Goal: Transaction & Acquisition: Subscribe to service/newsletter

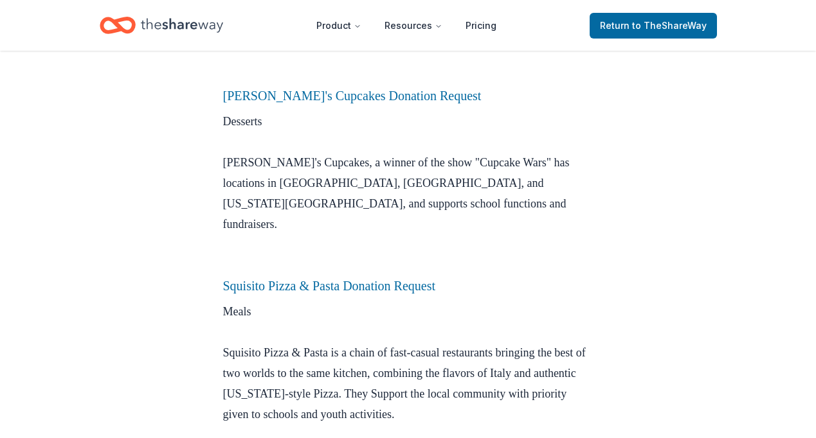
scroll to position [2492, 0]
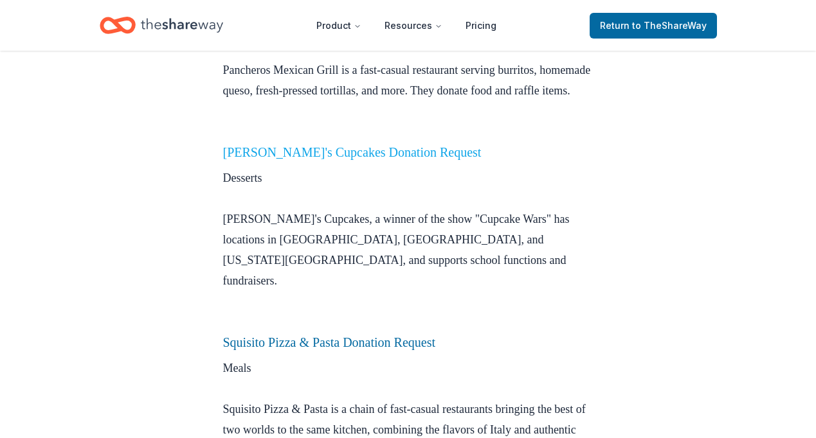
click at [345, 145] on link "Molly's Cupcakes Donation Request" at bounding box center [352, 152] width 258 height 14
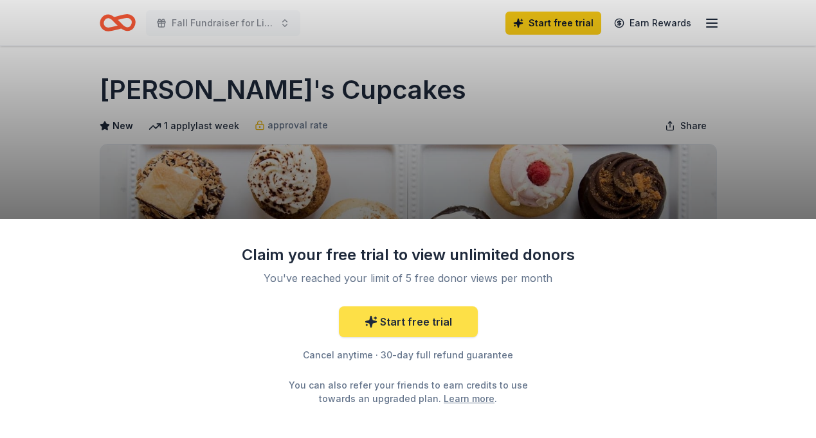
click at [410, 325] on link "Start free trial" at bounding box center [408, 322] width 139 height 31
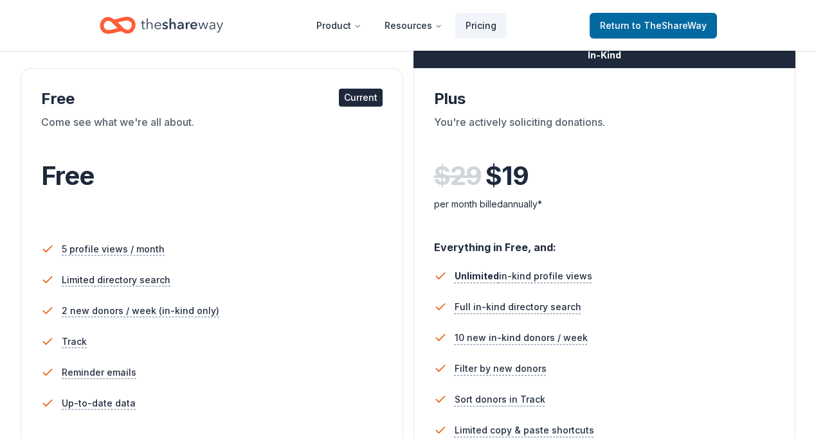
scroll to position [205, 0]
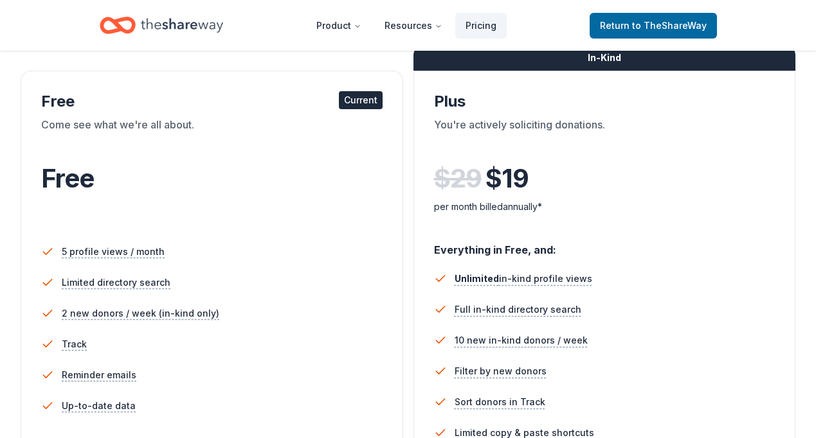
click at [366, 105] on div "Current" at bounding box center [361, 100] width 44 height 18
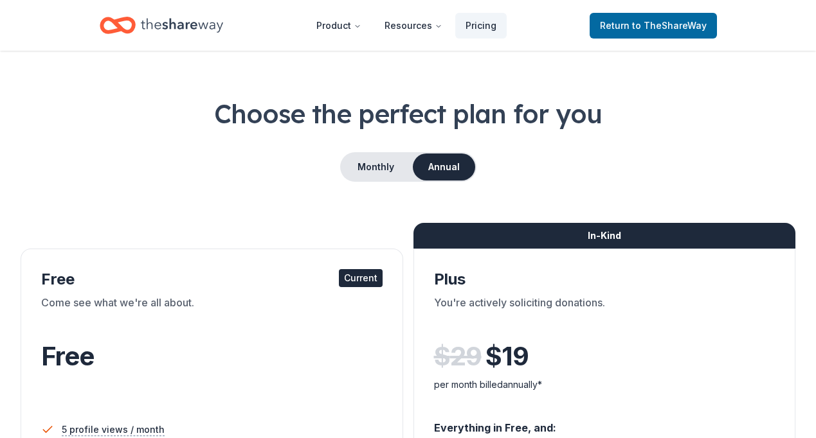
scroll to position [0, 0]
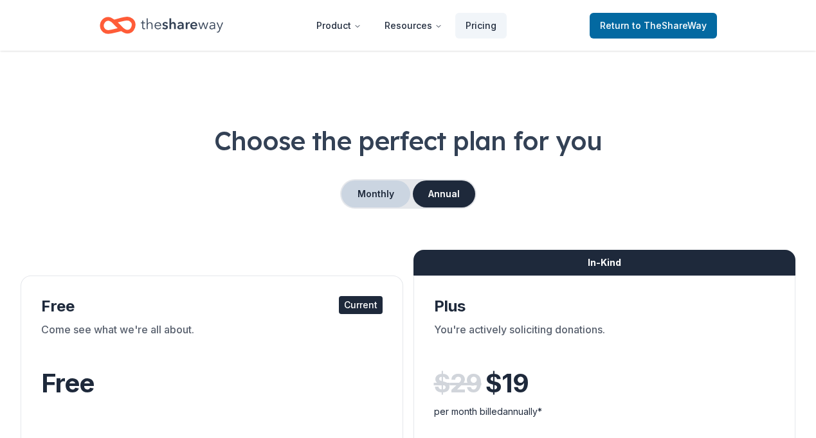
click at [373, 199] on button "Monthly" at bounding box center [375, 194] width 69 height 27
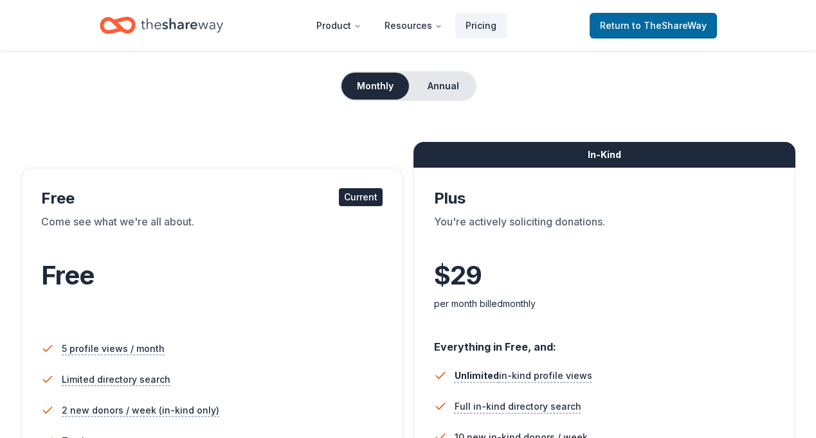
scroll to position [85, 0]
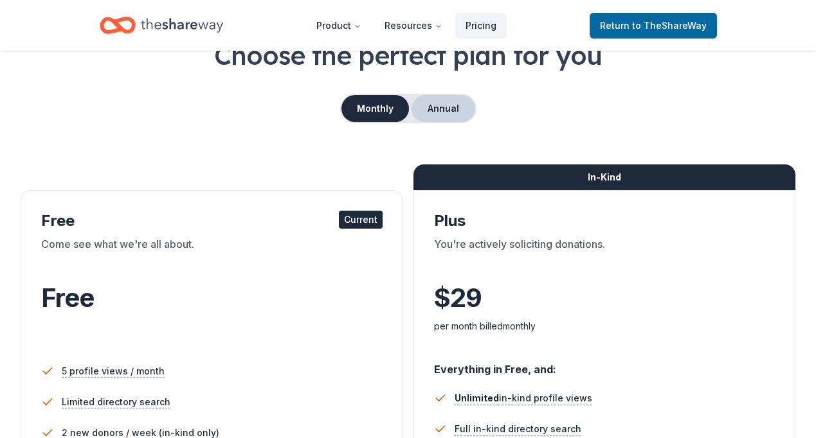
click at [450, 115] on button "Annual" at bounding box center [443, 108] width 64 height 27
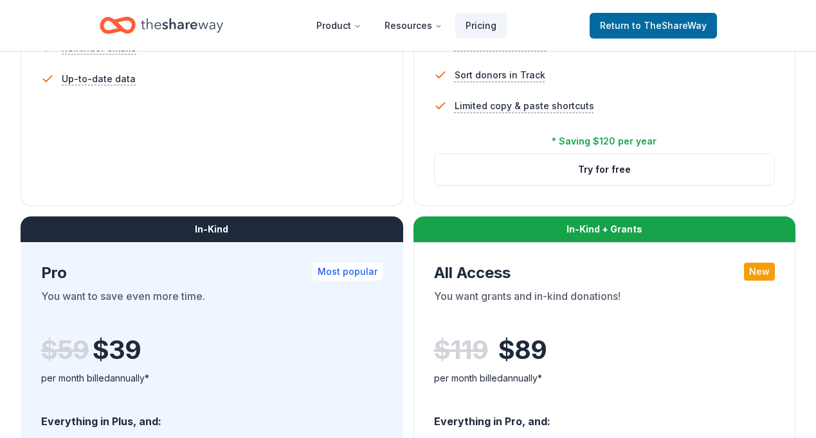
scroll to position [518, 0]
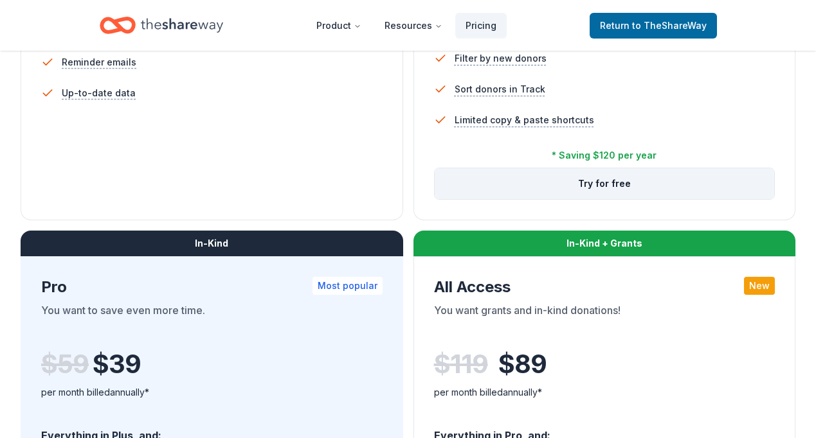
click at [607, 184] on button "Try for free" at bounding box center [605, 183] width 340 height 31
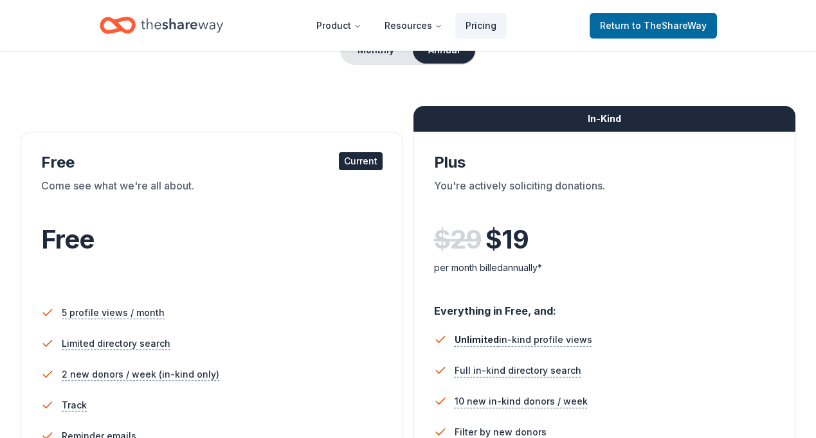
scroll to position [126, 0]
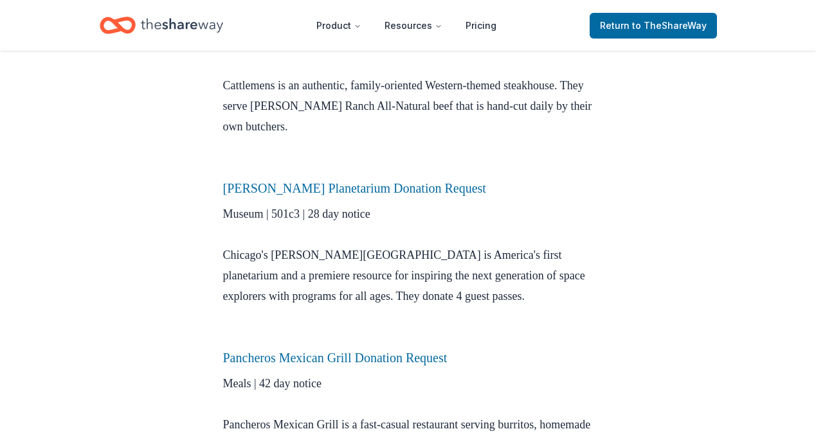
scroll to position [2132, 0]
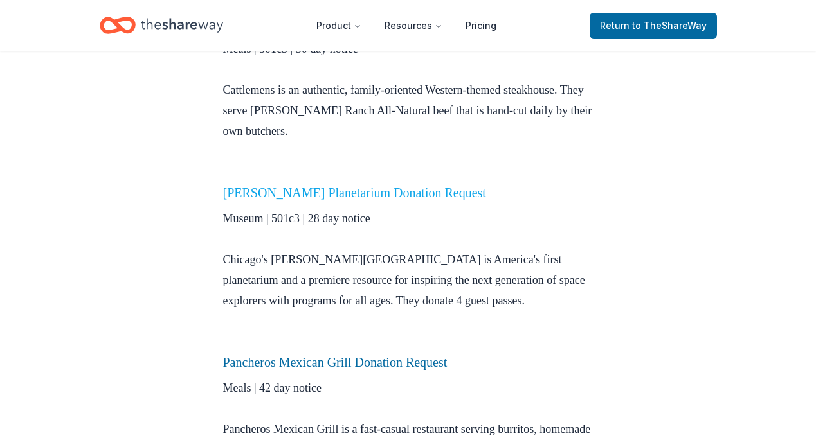
click at [393, 186] on link "[PERSON_NAME] Planetarium Donation Request" at bounding box center [354, 193] width 263 height 14
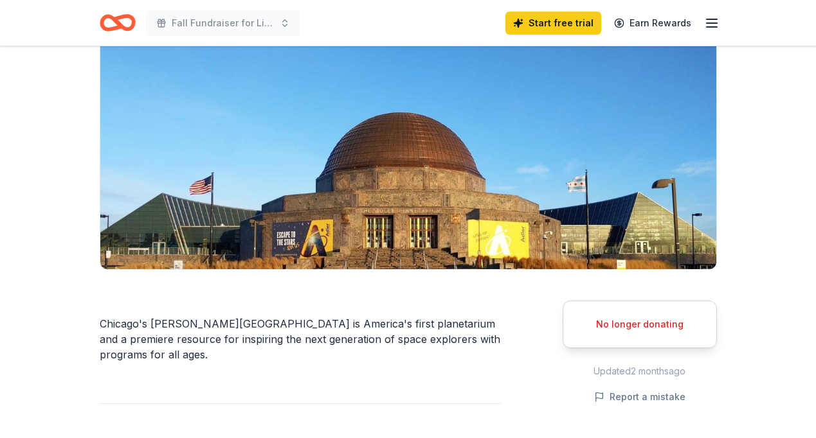
scroll to position [226, 0]
